Goal: Transaction & Acquisition: Purchase product/service

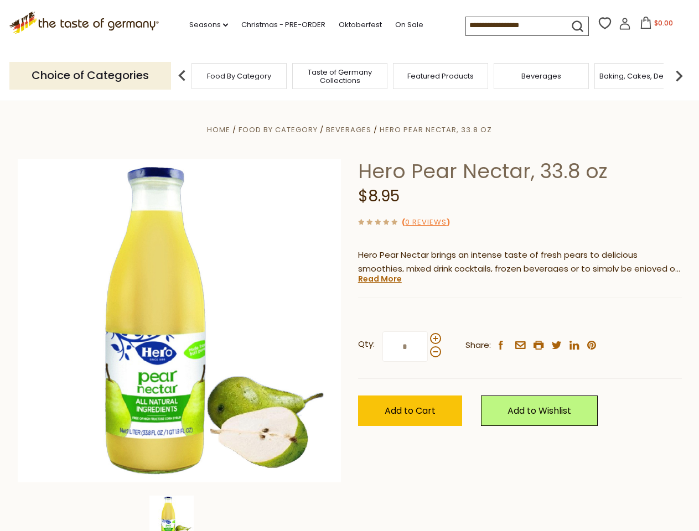
click at [349, 266] on div "Home Food By Category [GEOGRAPHIC_DATA] Hero Pear Nectar, 33.8 oz Hero Pear Nec…" at bounding box center [349, 336] width 681 height 426
click at [204, 25] on link "Seasons dropdown_arrow" at bounding box center [208, 25] width 39 height 12
click at [654, 26] on span "$0.00" at bounding box center [663, 22] width 19 height 9
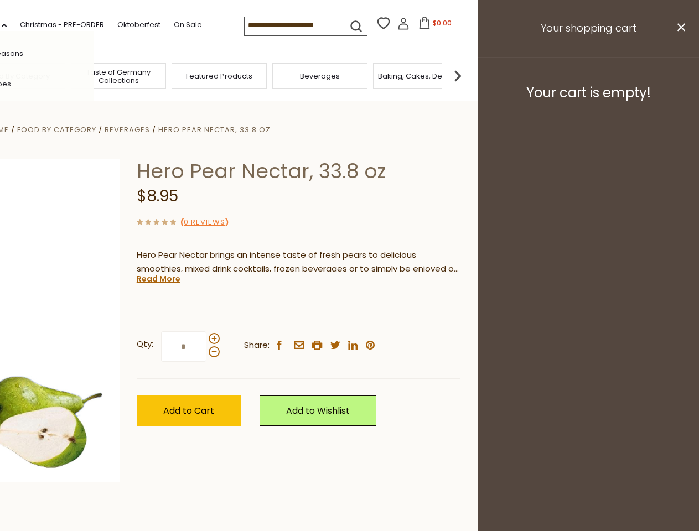
click at [94, 75] on div "All Seasons Recipes Game Day [DATE] [DATE] [DATE][PERSON_NAME] [DATE] Springfes…" at bounding box center [31, 265] width 126 height 469
click at [349, 316] on div "Qty: * Share: facebook email printer twitter linkedin pinterest" at bounding box center [299, 347] width 324 height 64
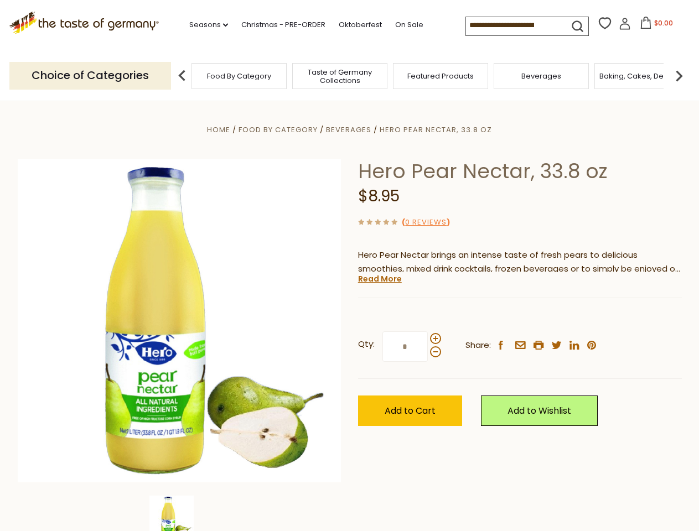
click at [179, 514] on div "Home Food By Category [GEOGRAPHIC_DATA] Hero Pear Nectar, 33.8 oz Hero Pear Nec…" at bounding box center [349, 336] width 681 height 426
click at [179, 514] on img at bounding box center [171, 518] width 44 height 44
click at [379, 279] on link "Read More" at bounding box center [380, 278] width 44 height 11
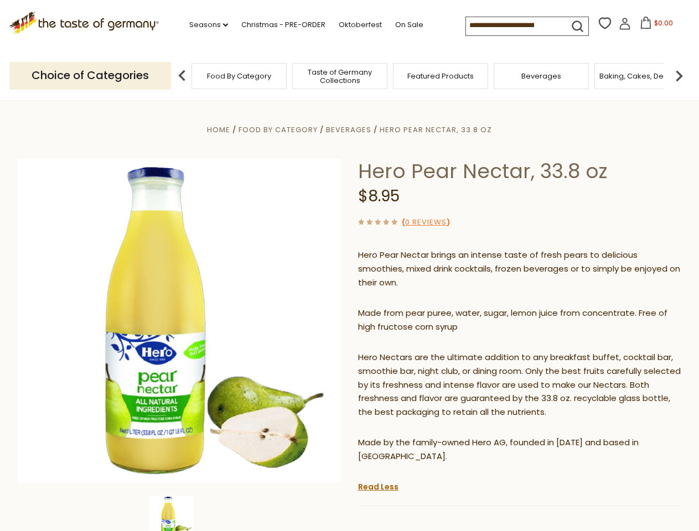
click at [435, 351] on p "Hero Nectars are the ultimate addition to any breakfast buffet, cocktail bar, s…" at bounding box center [520, 385] width 324 height 69
